Goal: Check status: Check status

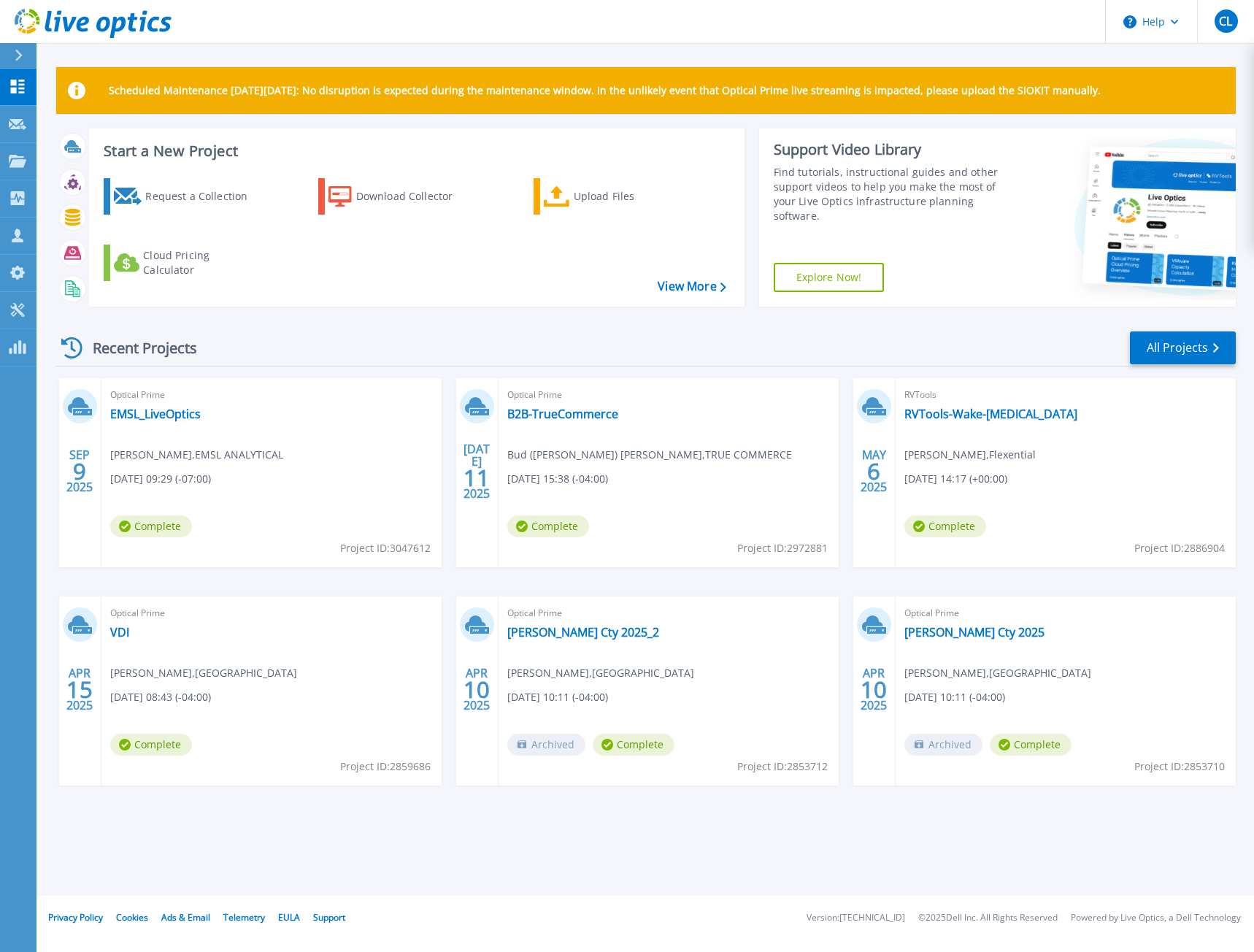
click at [409, 382] on div "Optical Prime EMSL_LiveOptics [PERSON_NAME] , EMSL ANALYTICAL [DATE] 09:29 (-07…" at bounding box center [272, 472] width 340 height 189
click at [158, 414] on link "EMSL_LiveOptics" at bounding box center [156, 414] width 90 height 15
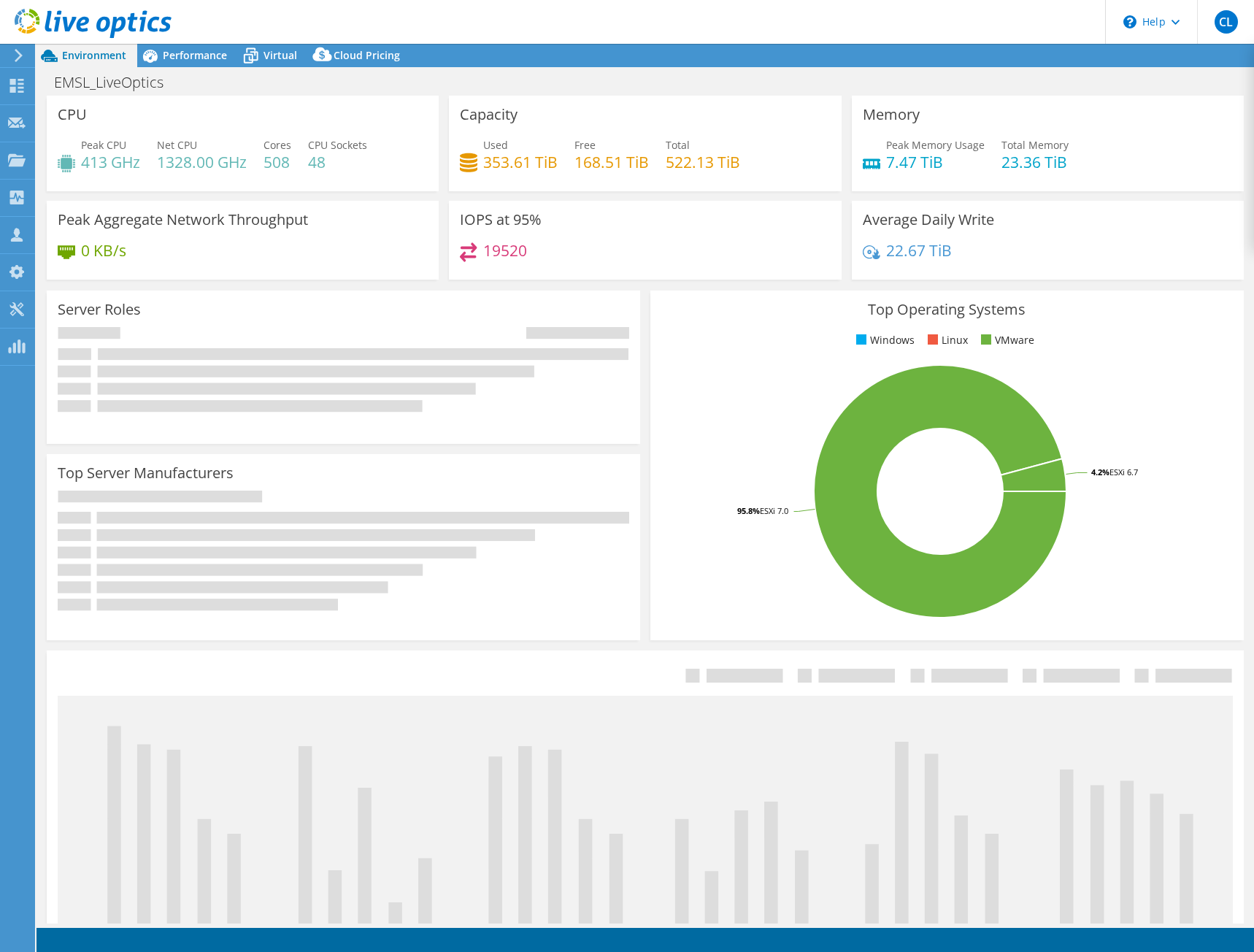
select select "USD"
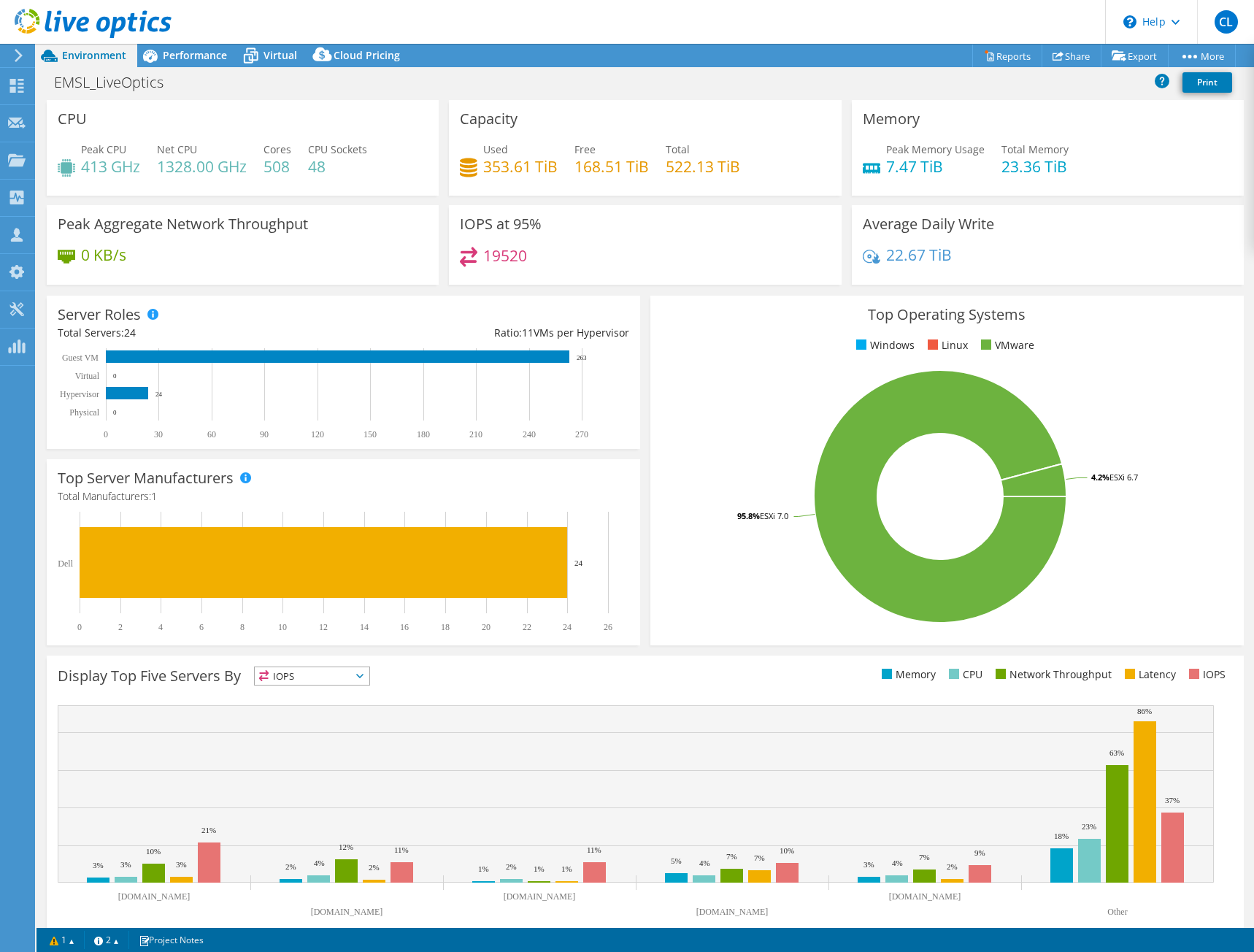
click at [402, 189] on div "Peak CPU 413 GHz Net CPU 1328.00 GHz Cores 508 CPU Sockets 48" at bounding box center [243, 165] width 370 height 48
drag, startPoint x: 667, startPoint y: 301, endPoint x: 241, endPoint y: 0, distance: 521.6
click at [661, 300] on div "Top Operating Systems Windows Linux VMware 95.8% ESXi 7.0 4.2% ESXi 6.7" at bounding box center [948, 471] width 594 height 350
